Goal: Check status: Check status

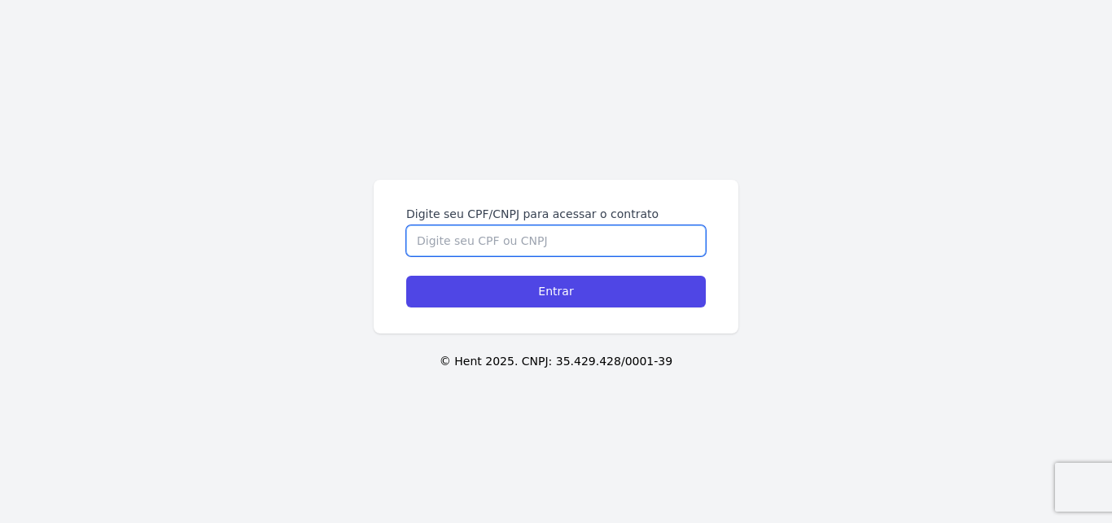
click at [483, 250] on input "Digite seu CPF/CNPJ para acessar o contrato" at bounding box center [555, 240] width 299 height 31
paste input "11225284775"
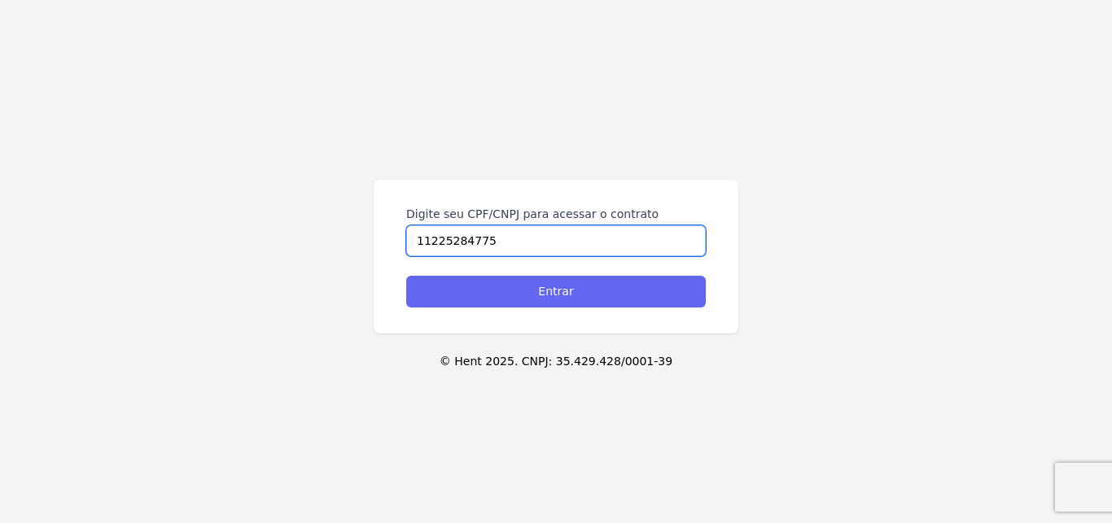
type input "11225284775"
click at [483, 280] on input "Entrar" at bounding box center [555, 292] width 299 height 32
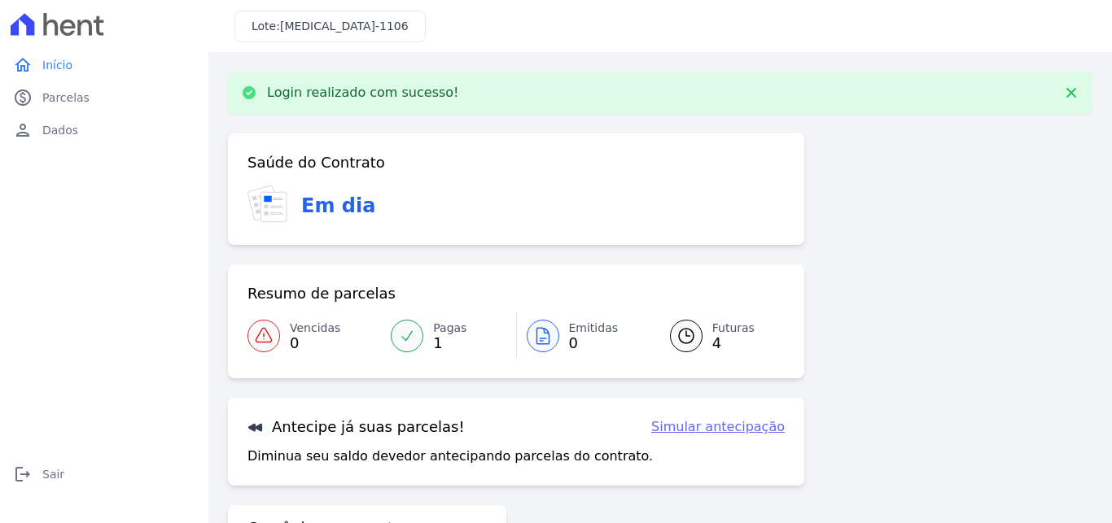
click at [670, 340] on div at bounding box center [686, 336] width 33 height 33
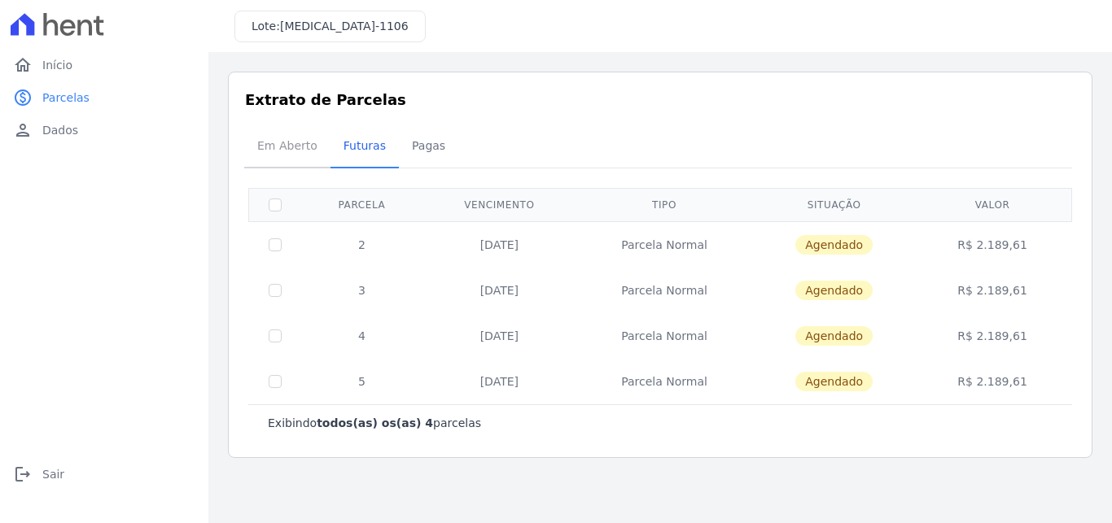
click at [270, 146] on span "Em Aberto" at bounding box center [287, 145] width 80 height 33
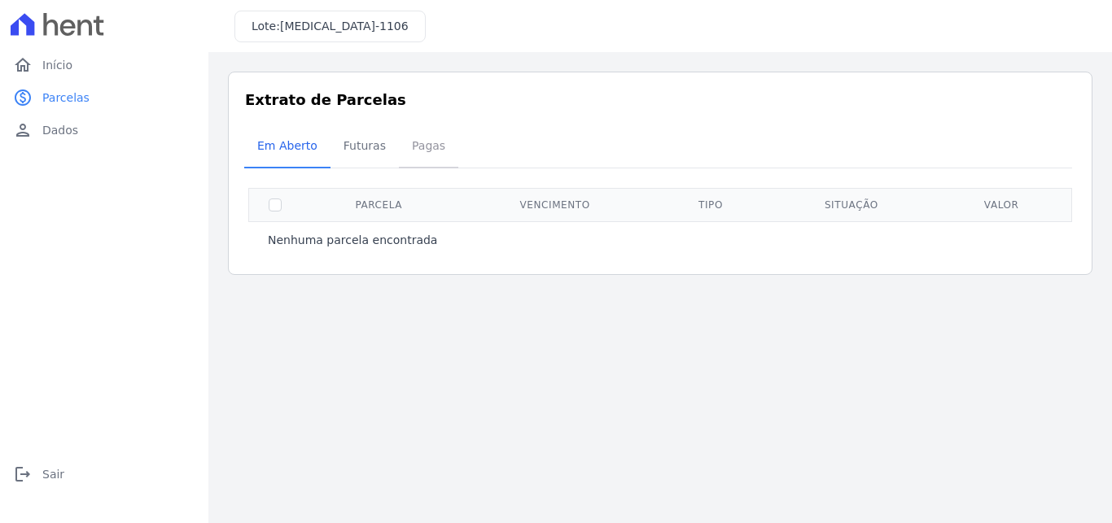
click at [437, 144] on span "Pagas" at bounding box center [428, 145] width 53 height 33
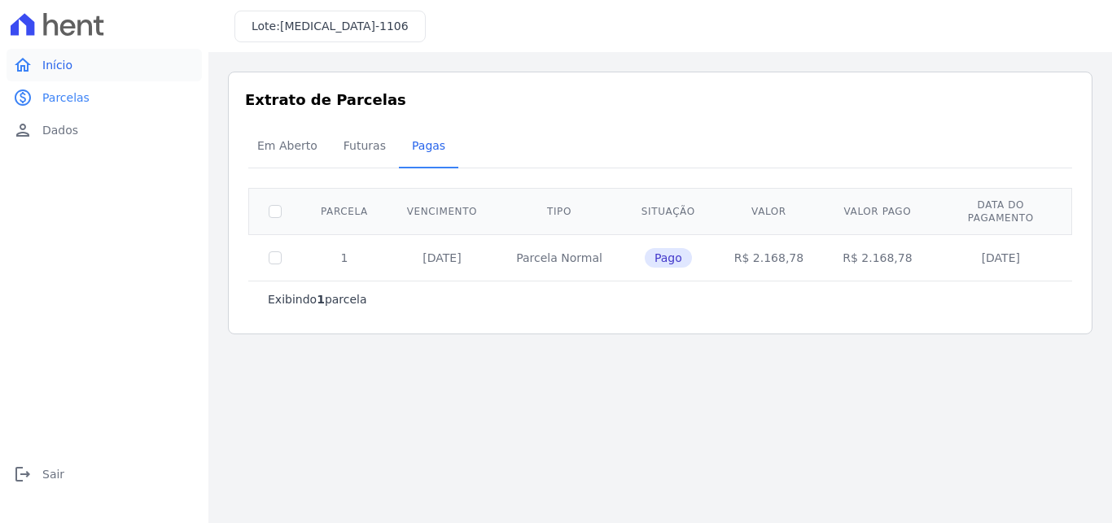
click at [62, 70] on span "Início" at bounding box center [57, 65] width 30 height 16
